Goal: Task Accomplishment & Management: Manage account settings

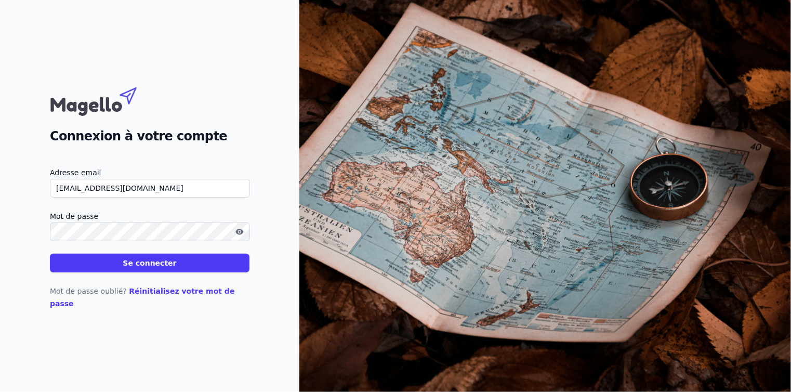
type input "[EMAIL_ADDRESS][DOMAIN_NAME]"
click at [166, 272] on button "Se connecter" at bounding box center [150, 263] width 200 height 19
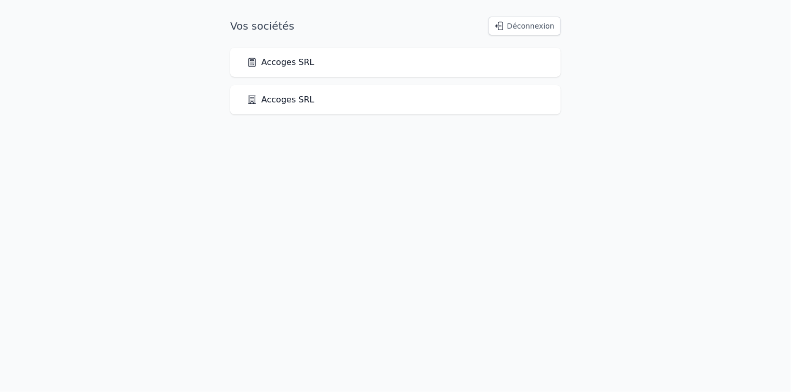
click at [300, 65] on link "Accoges SRL" at bounding box center [281, 62] width 68 height 12
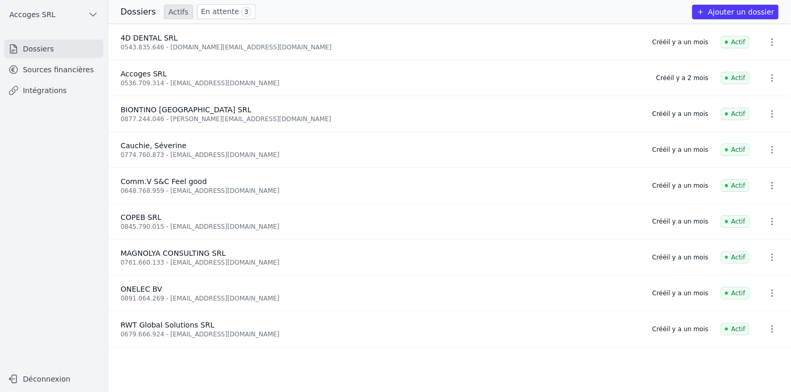
click at [82, 90] on link "Intégrations" at bounding box center [53, 90] width 99 height 19
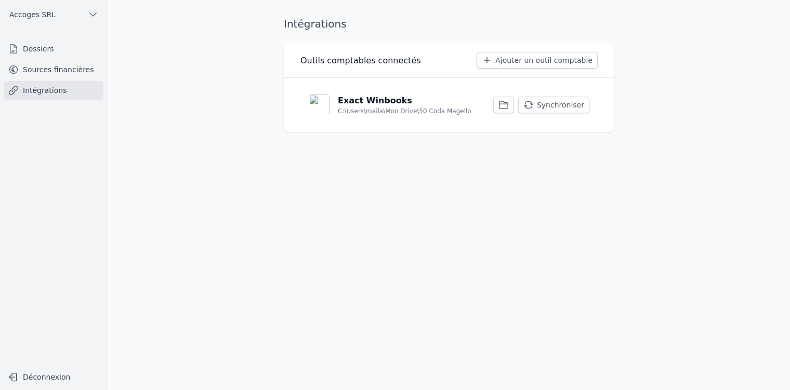
click at [95, 17] on icon "button" at bounding box center [93, 14] width 10 height 10
click at [78, 56] on span "Accoges SRL" at bounding box center [78, 59] width 46 height 10
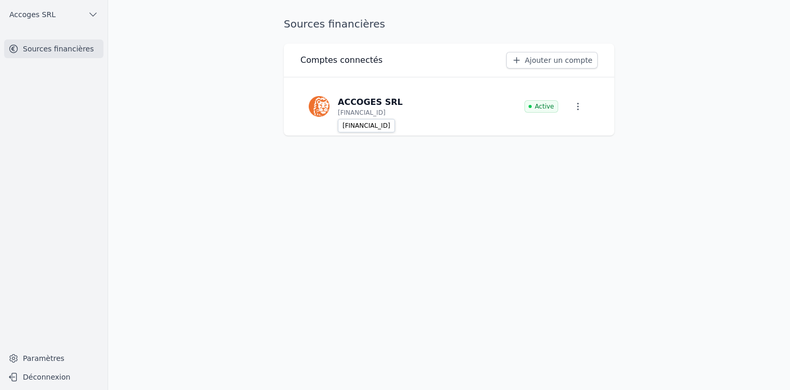
click at [341, 115] on p "BE39 3631 2205 3019" at bounding box center [362, 113] width 48 height 8
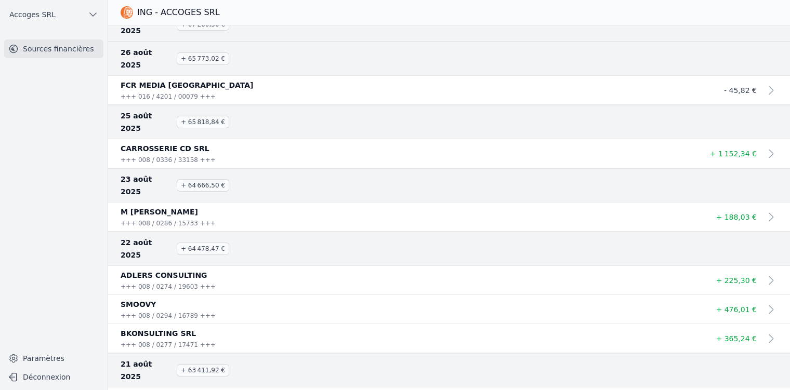
scroll to position [828, 0]
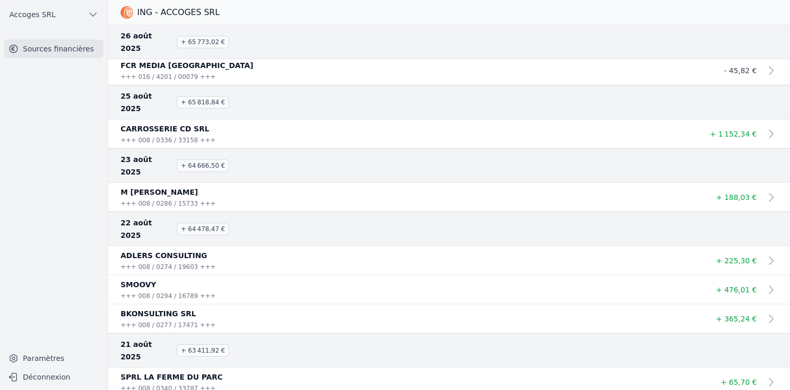
click at [33, 380] on button "Déconnexion" at bounding box center [53, 377] width 99 height 17
